Goal: Check status: Check status

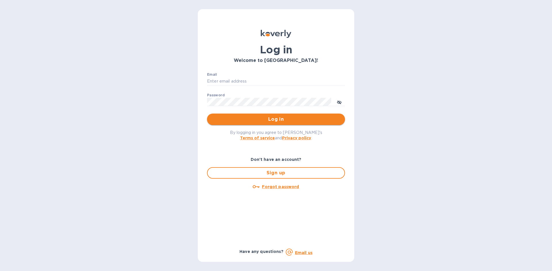
type input "cody@wsc.solar"
click at [271, 115] on button "Log in" at bounding box center [276, 119] width 138 height 11
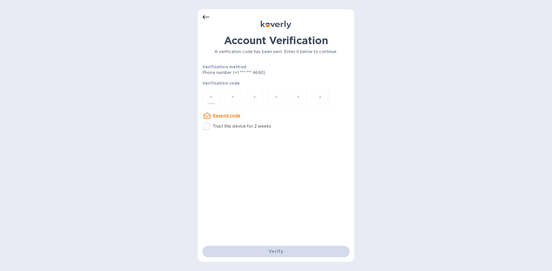
click at [208, 89] on div at bounding box center [210, 98] width 17 height 20
type input "8"
type input "7"
type input "9"
type input "6"
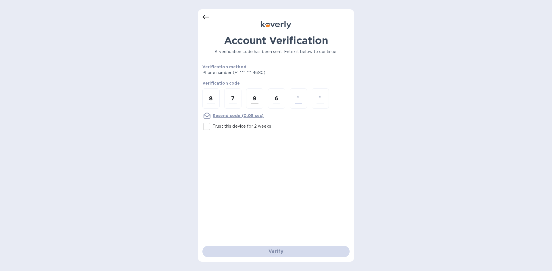
type input "3"
type input "4"
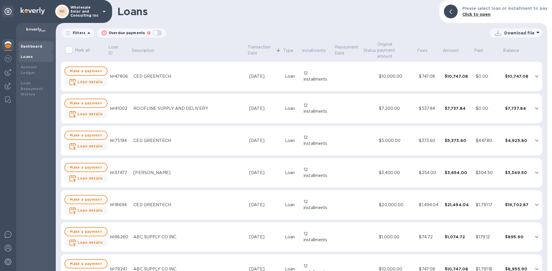
click at [29, 50] on div "Dashboard" at bounding box center [35, 46] width 35 height 10
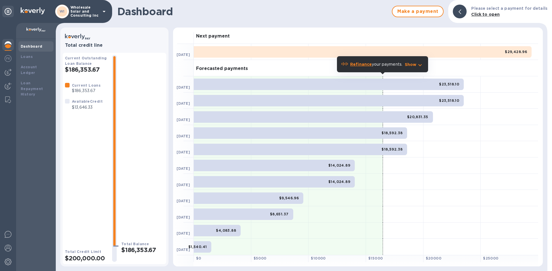
click at [446, 76] on div "Forecasted payments" at bounding box center [366, 68] width 344 height 16
